Goal: Find specific page/section: Find specific page/section

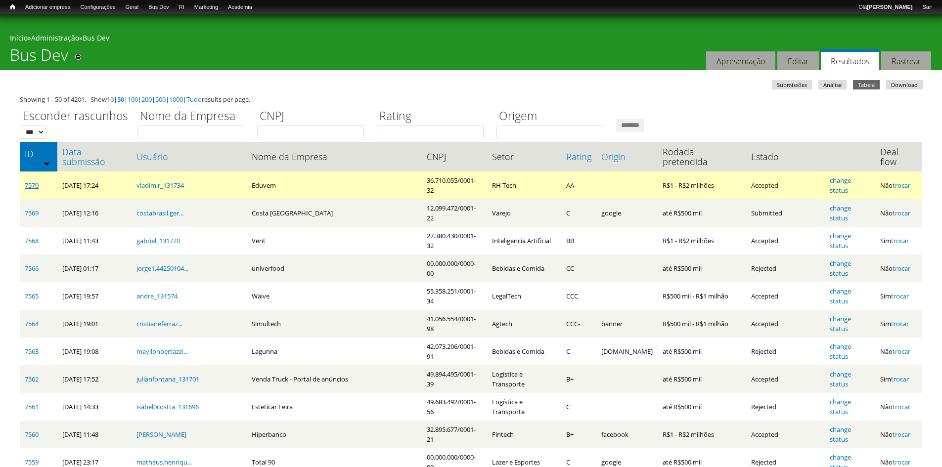
click at [30, 181] on link "7570" at bounding box center [32, 185] width 14 height 9
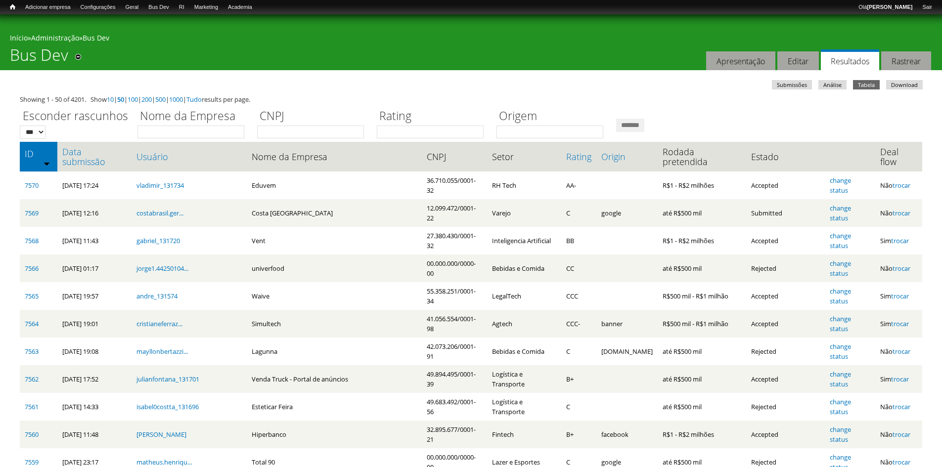
drag, startPoint x: 407, startPoint y: 52, endPoint x: 374, endPoint y: 5, distance: 57.2
click at [404, 43] on div "Você está aqui Início » Administração » Bus Dev Bus Dev Remover dos atalhos Aba…" at bounding box center [471, 42] width 942 height 56
click at [507, 50] on div "Você está aqui Início » Administração » Bus Dev Bus Dev Remover dos atalhos Aba…" at bounding box center [471, 42] width 942 height 56
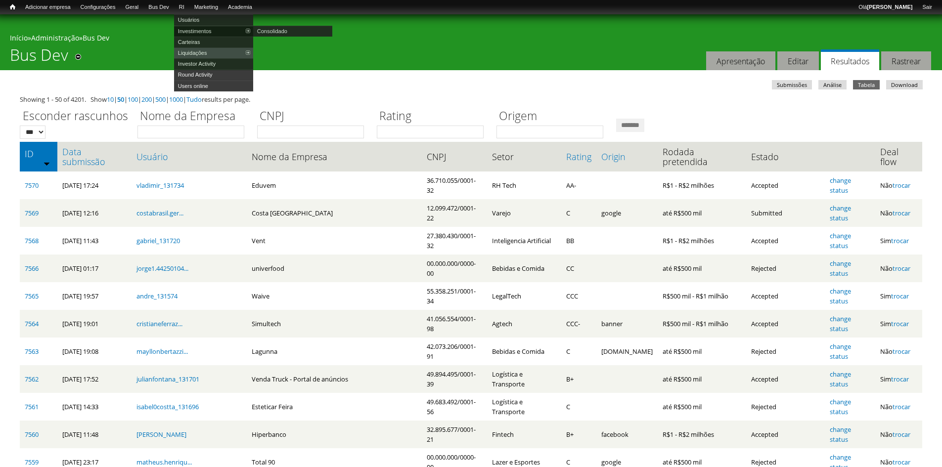
click at [204, 34] on link "Investimentos" at bounding box center [213, 31] width 79 height 11
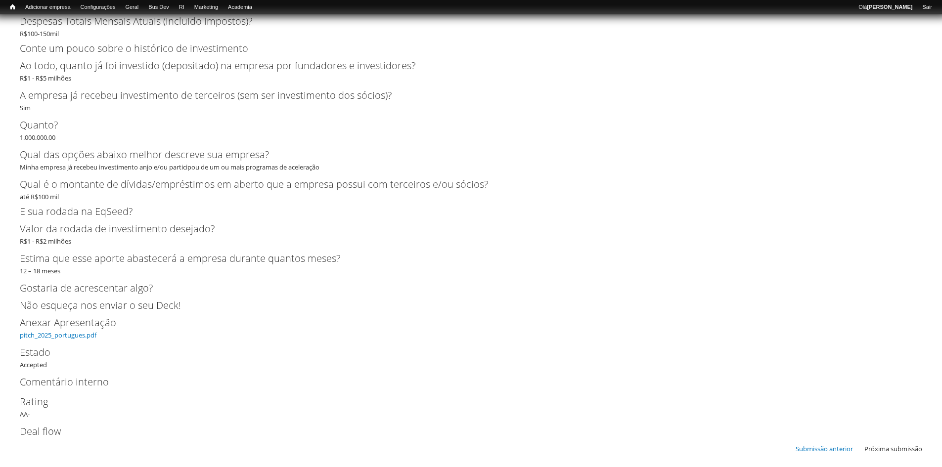
scroll to position [3035, 0]
